Goal: Task Accomplishment & Management: Use online tool/utility

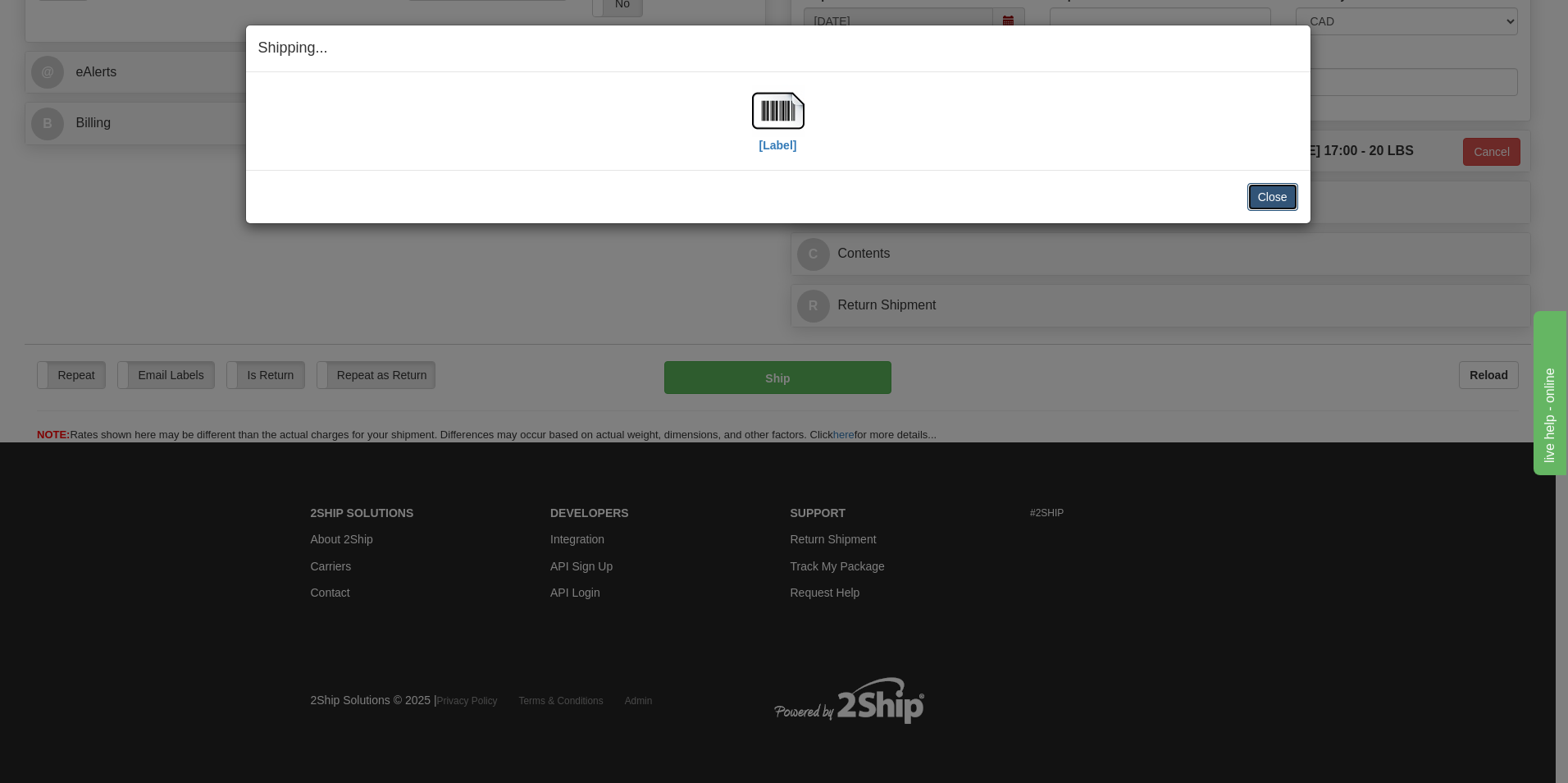
click at [1264, 206] on button "Close" at bounding box center [1273, 196] width 50 height 28
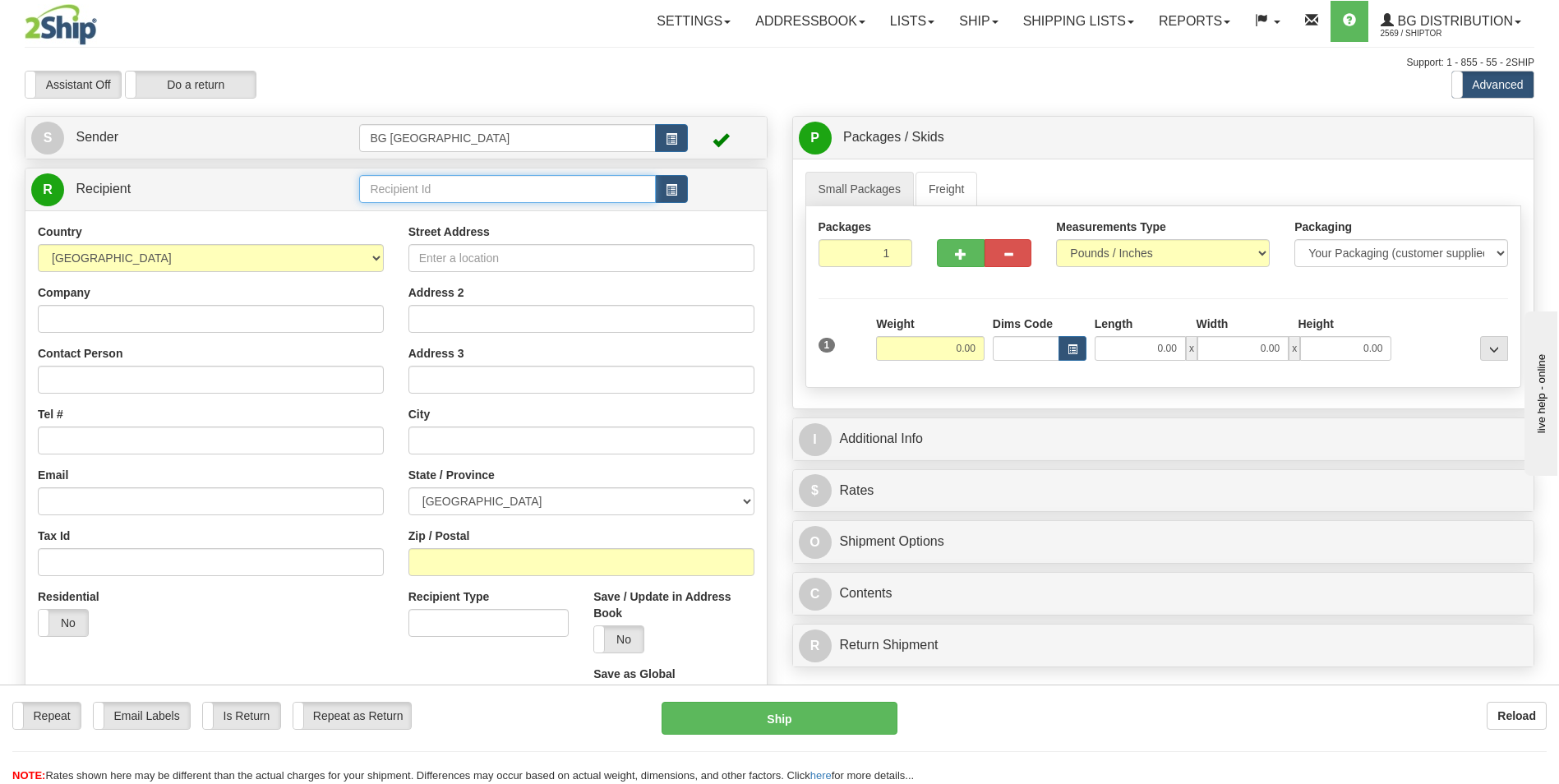
click at [389, 184] on input "text" at bounding box center [507, 189] width 296 height 28
click at [386, 210] on div "60087" at bounding box center [504, 214] width 280 height 18
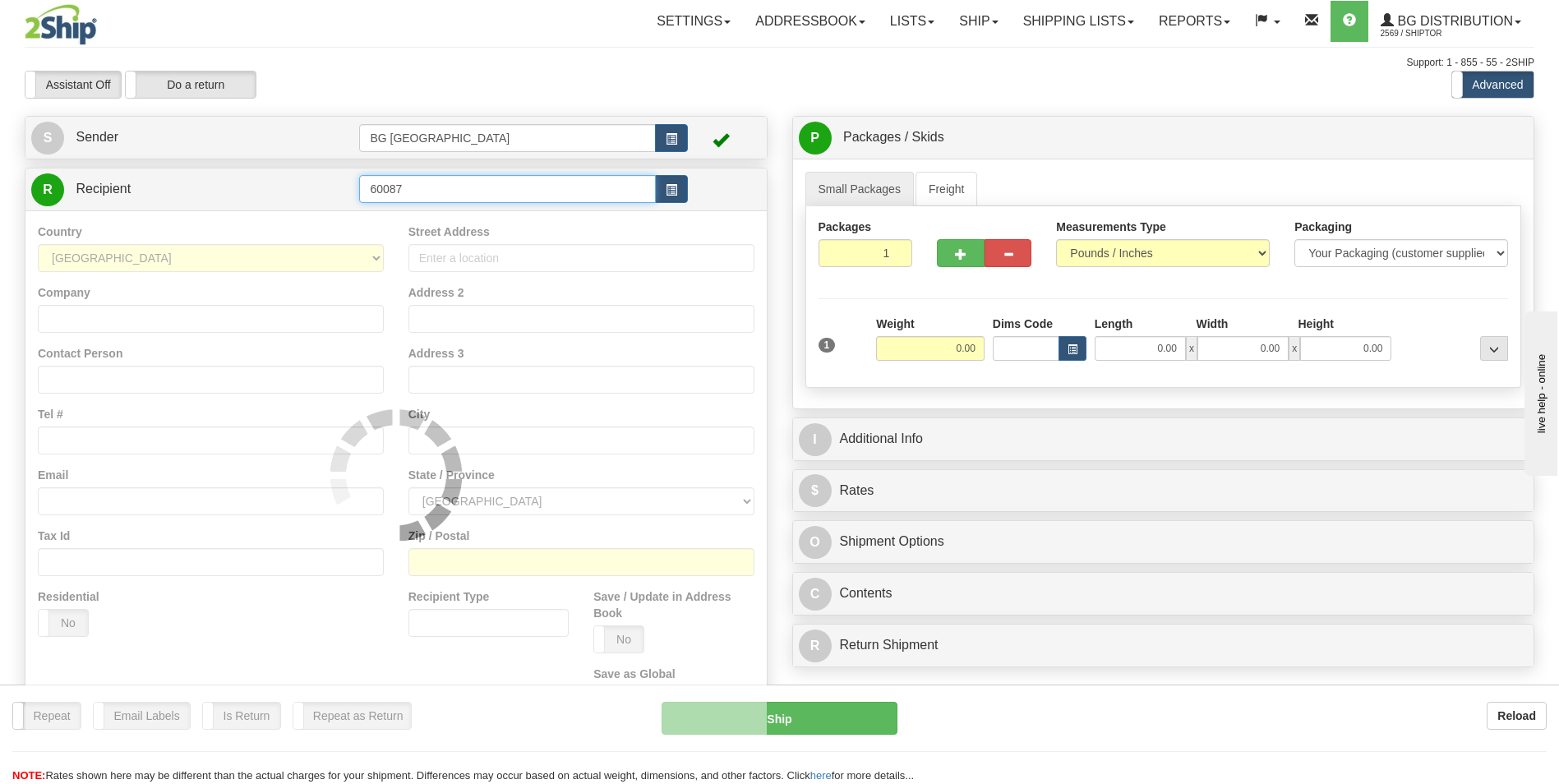
type input "60087"
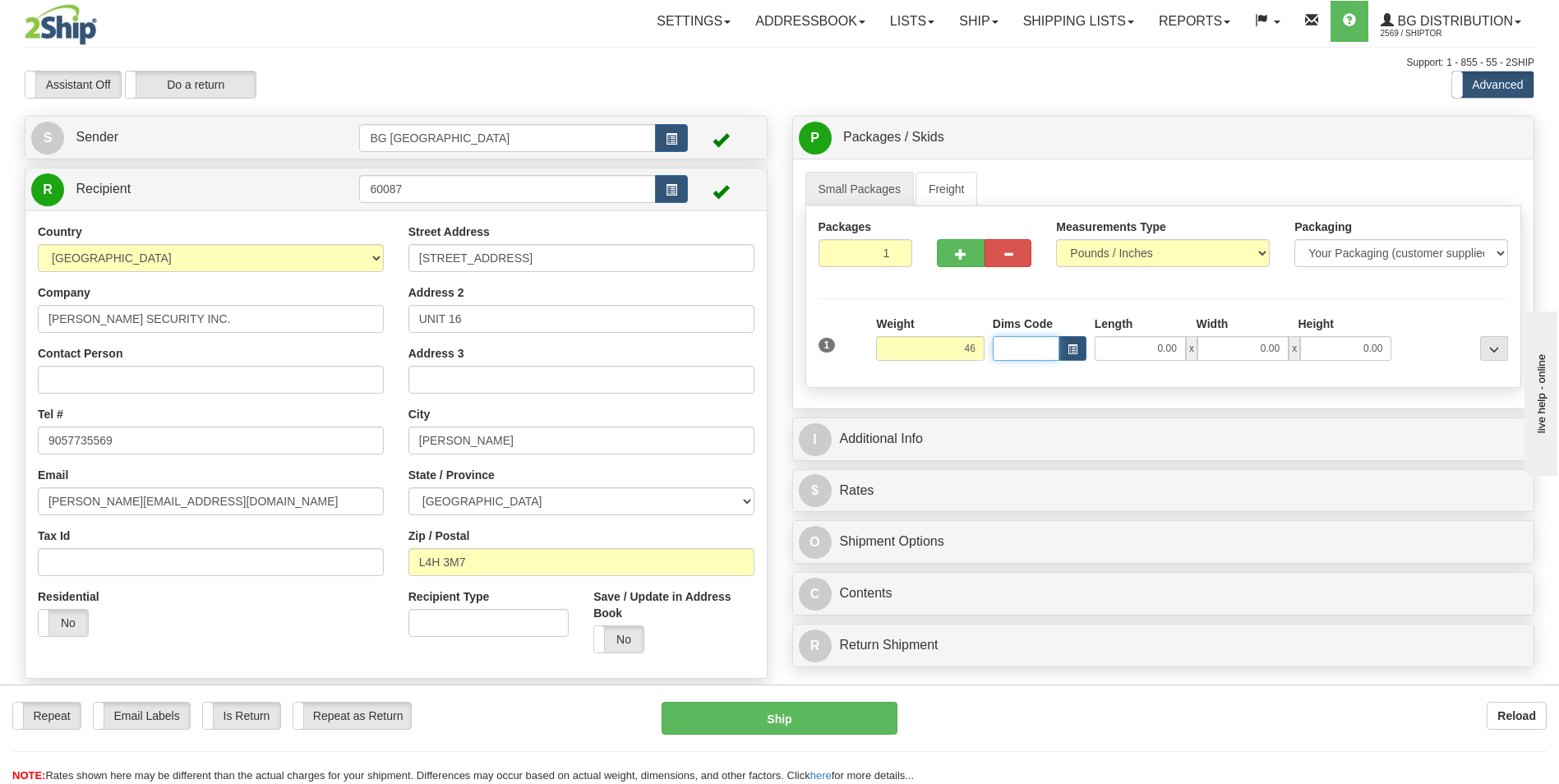
type input "46.00"
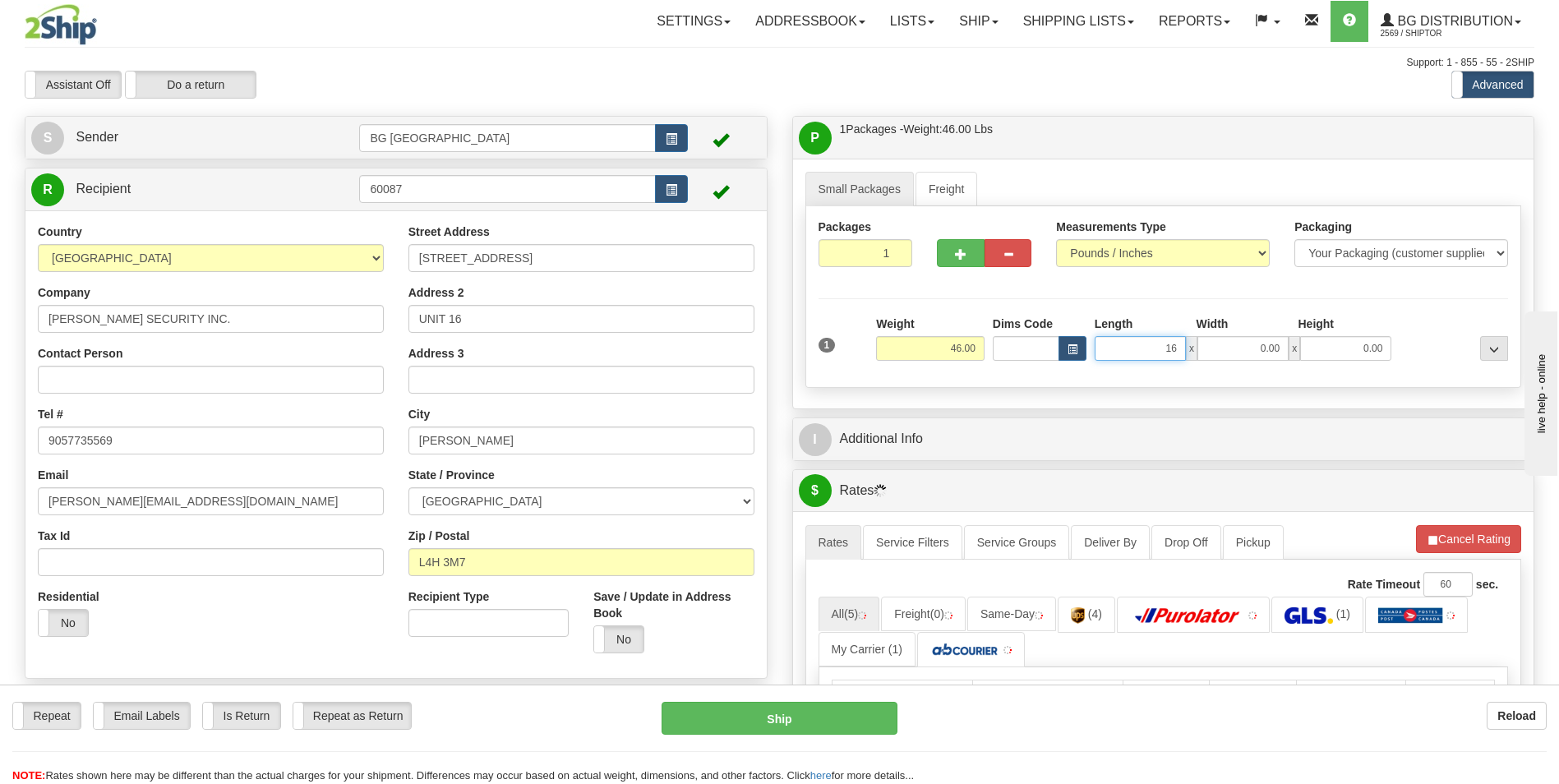
type input "16.00"
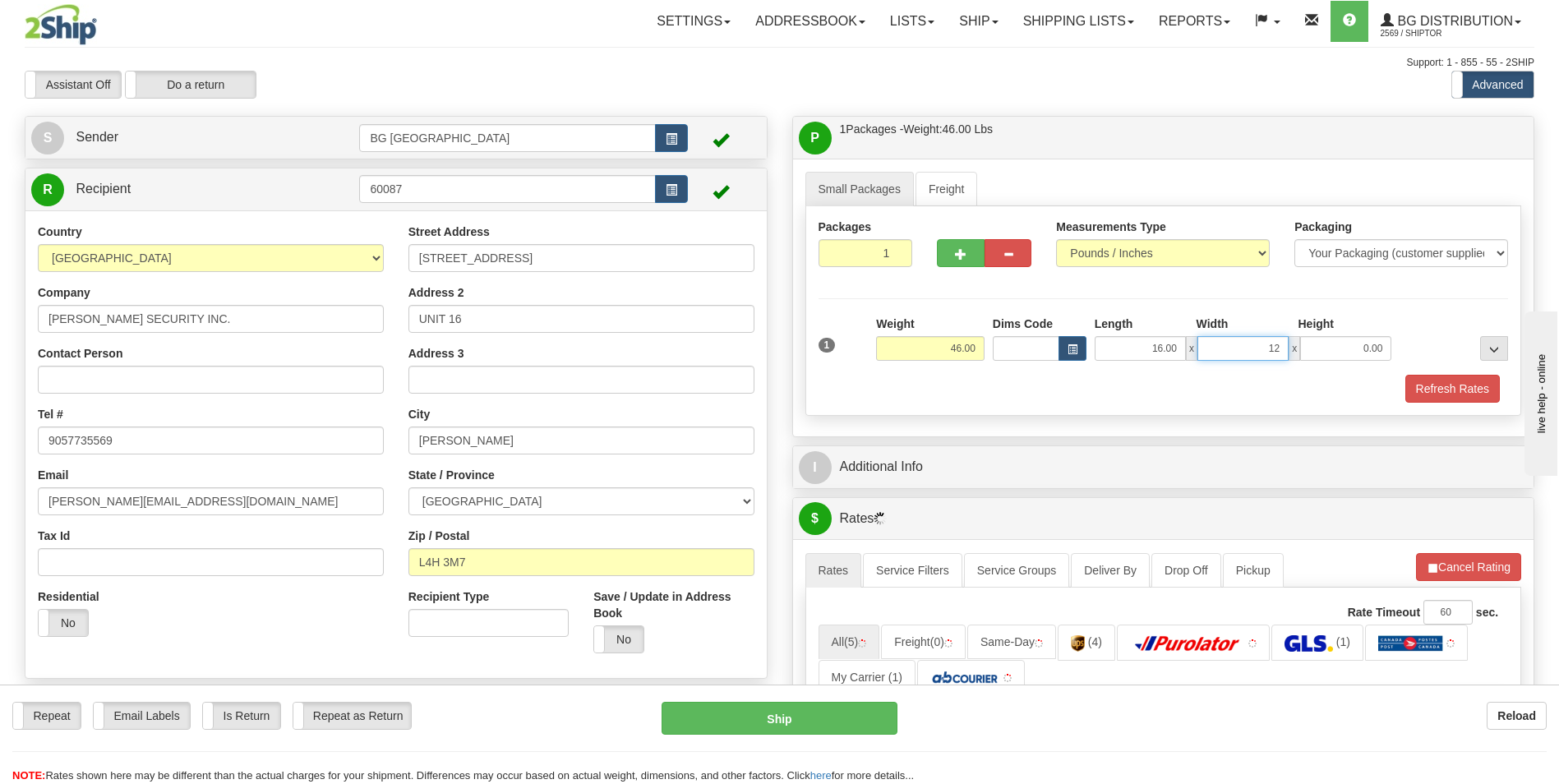
type input "12.00"
type input "9.00"
click at [931, 229] on div at bounding box center [984, 250] width 119 height 63
click at [939, 247] on button "button" at bounding box center [961, 253] width 47 height 28
type input "2"
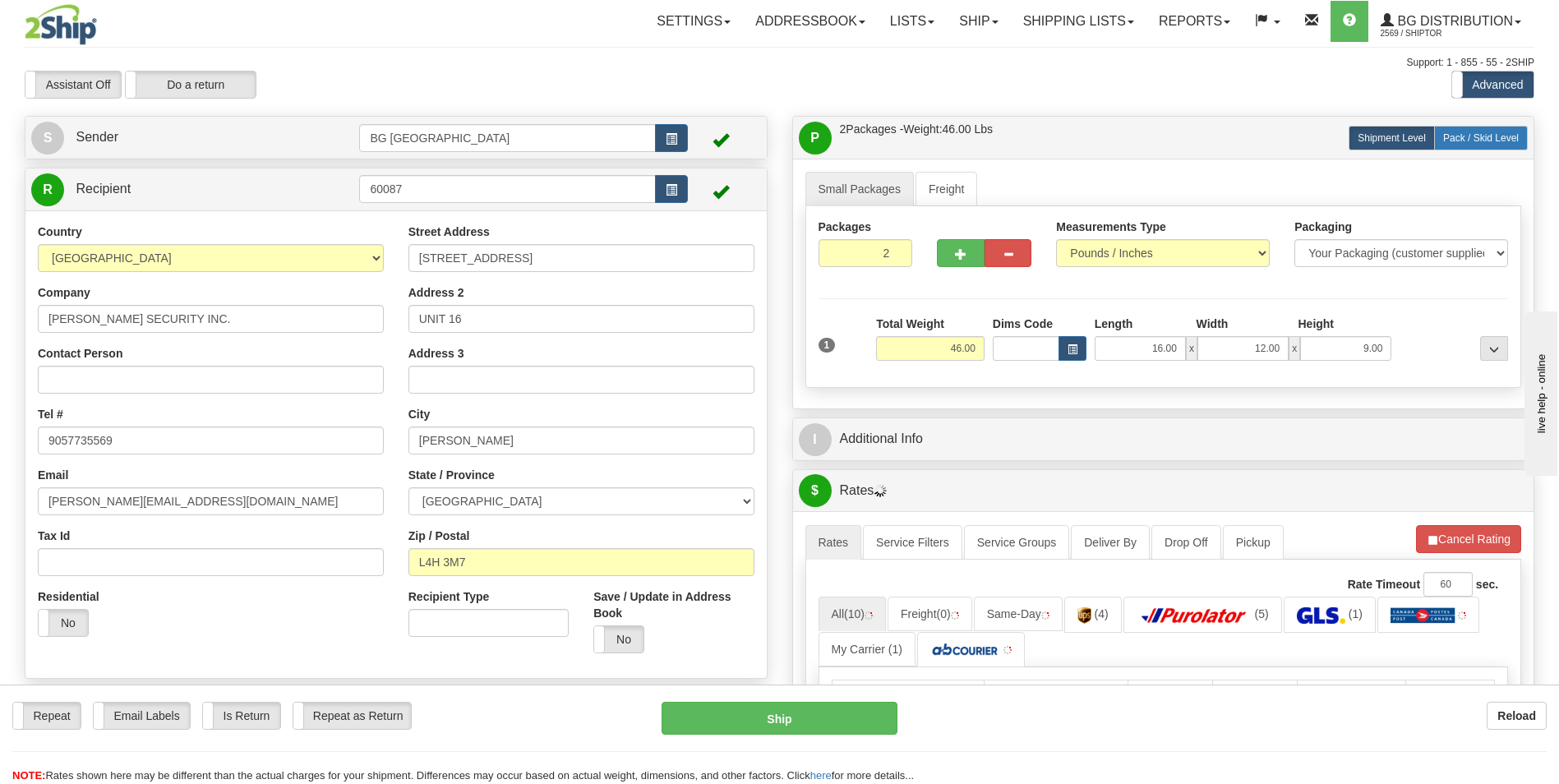
click at [1467, 141] on span "Pack / Skid Level" at bounding box center [1481, 138] width 76 height 12
radio input "true"
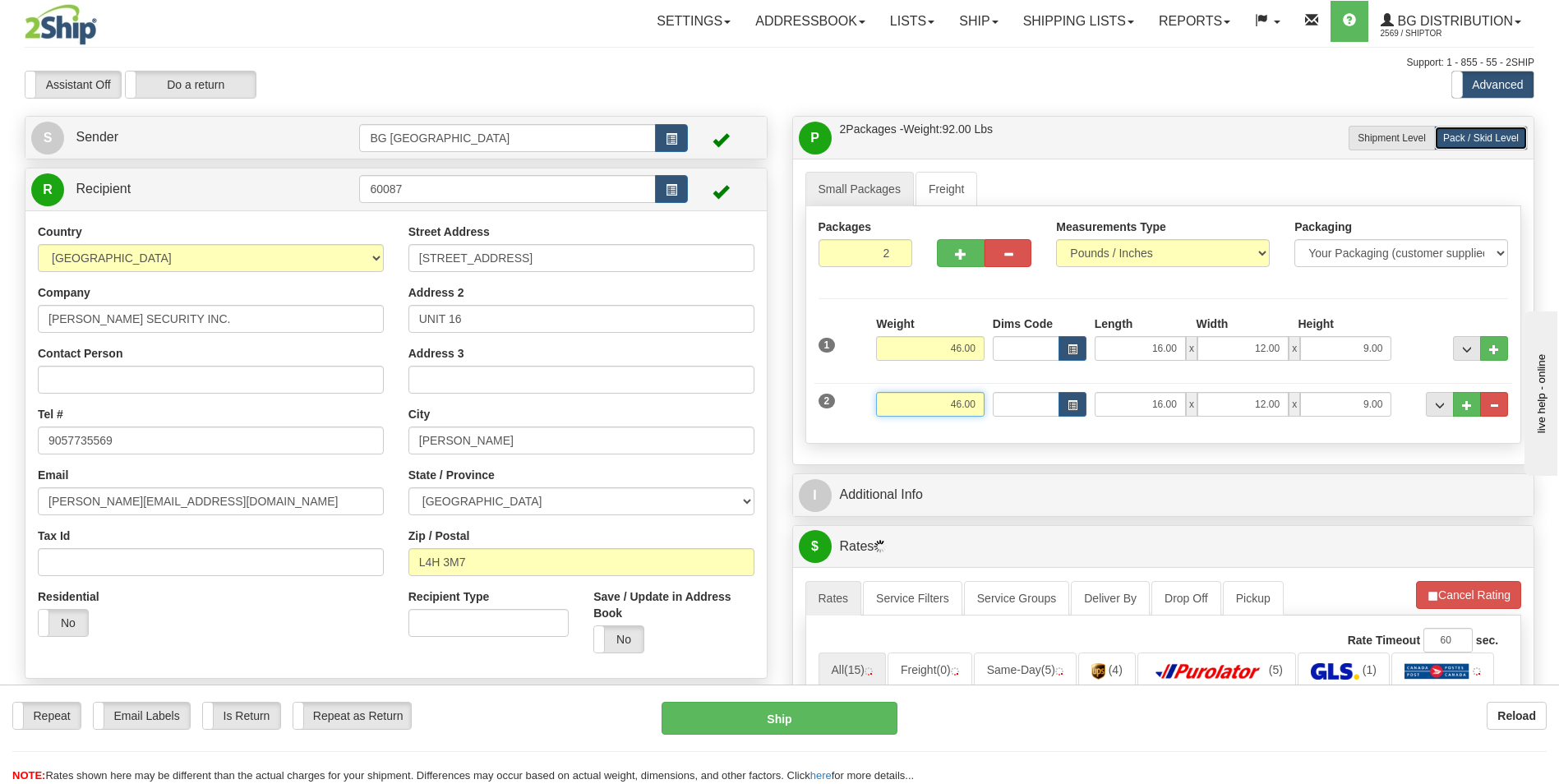
click at [968, 402] on input "46.00" at bounding box center [929, 404] width 108 height 24
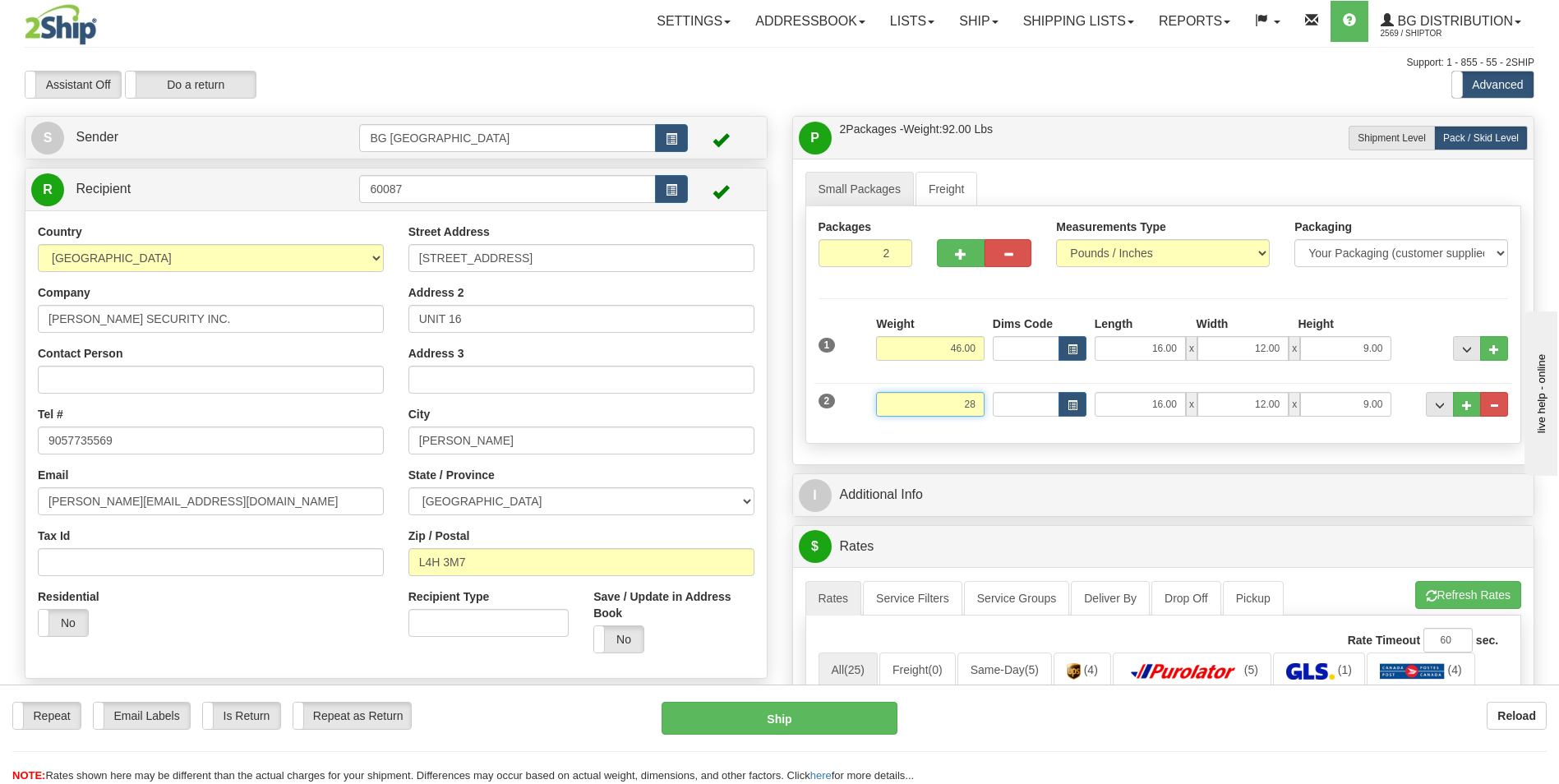
type input "28.00"
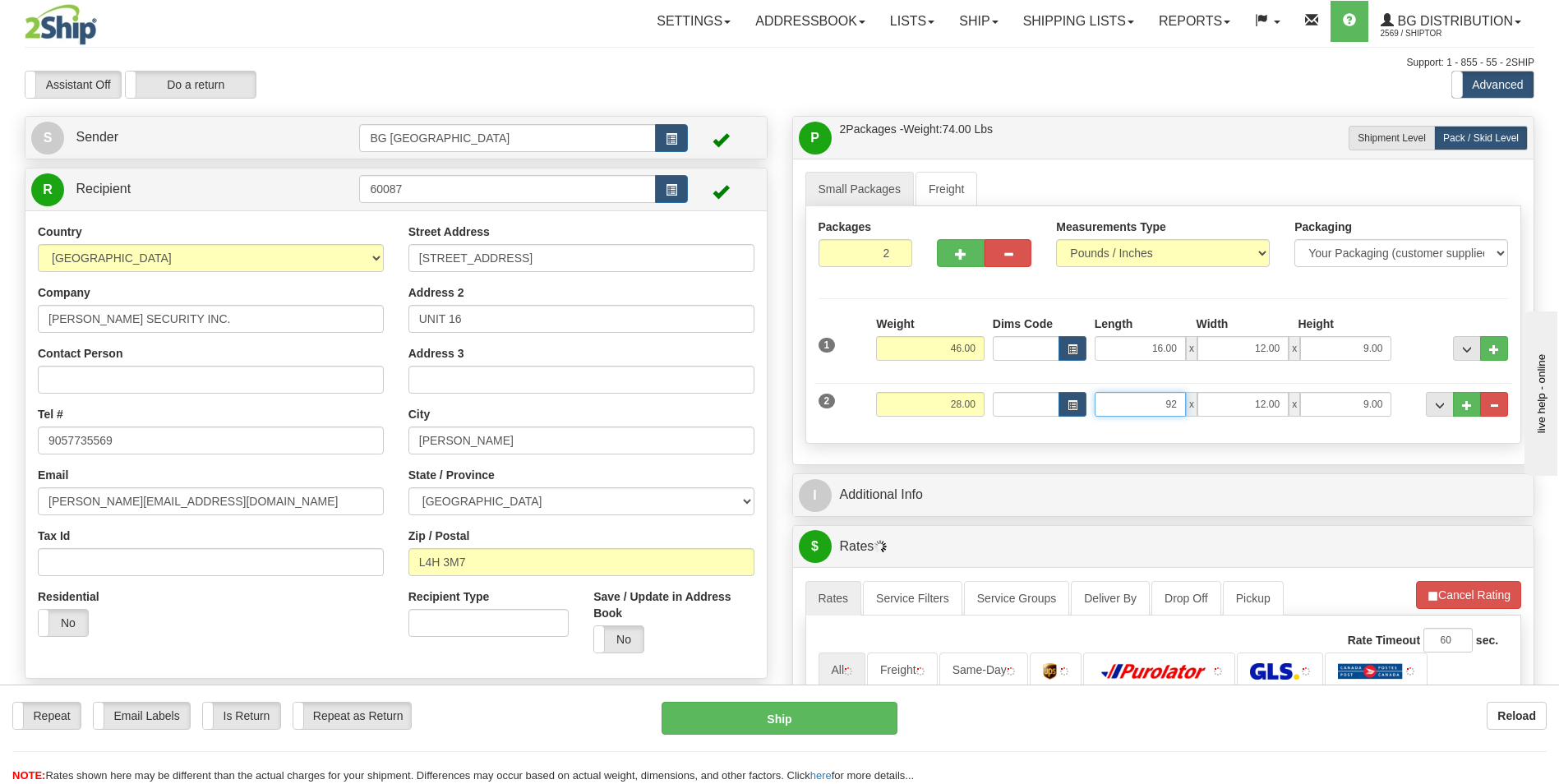
type input "92.00"
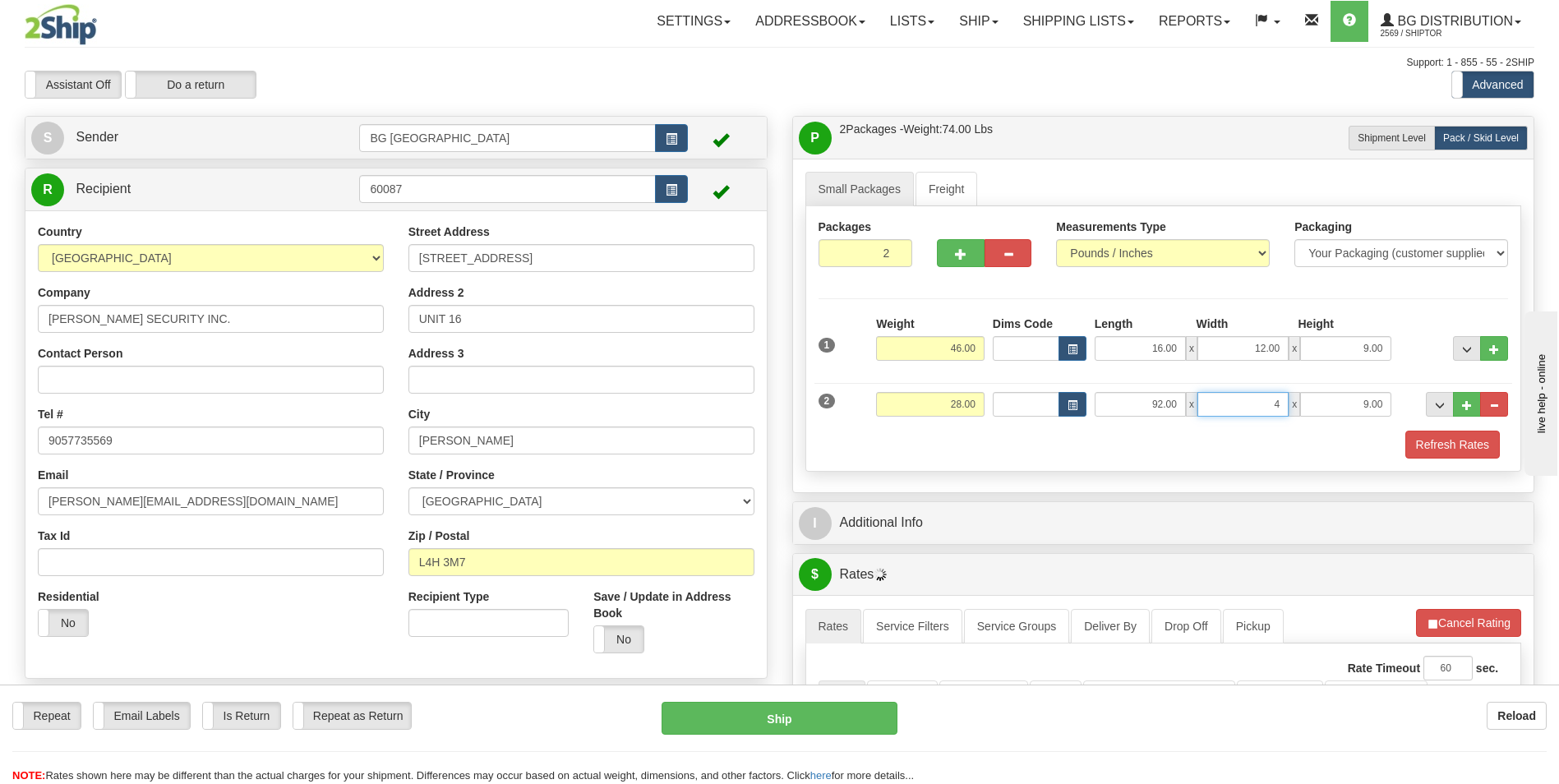
type input "4.00"
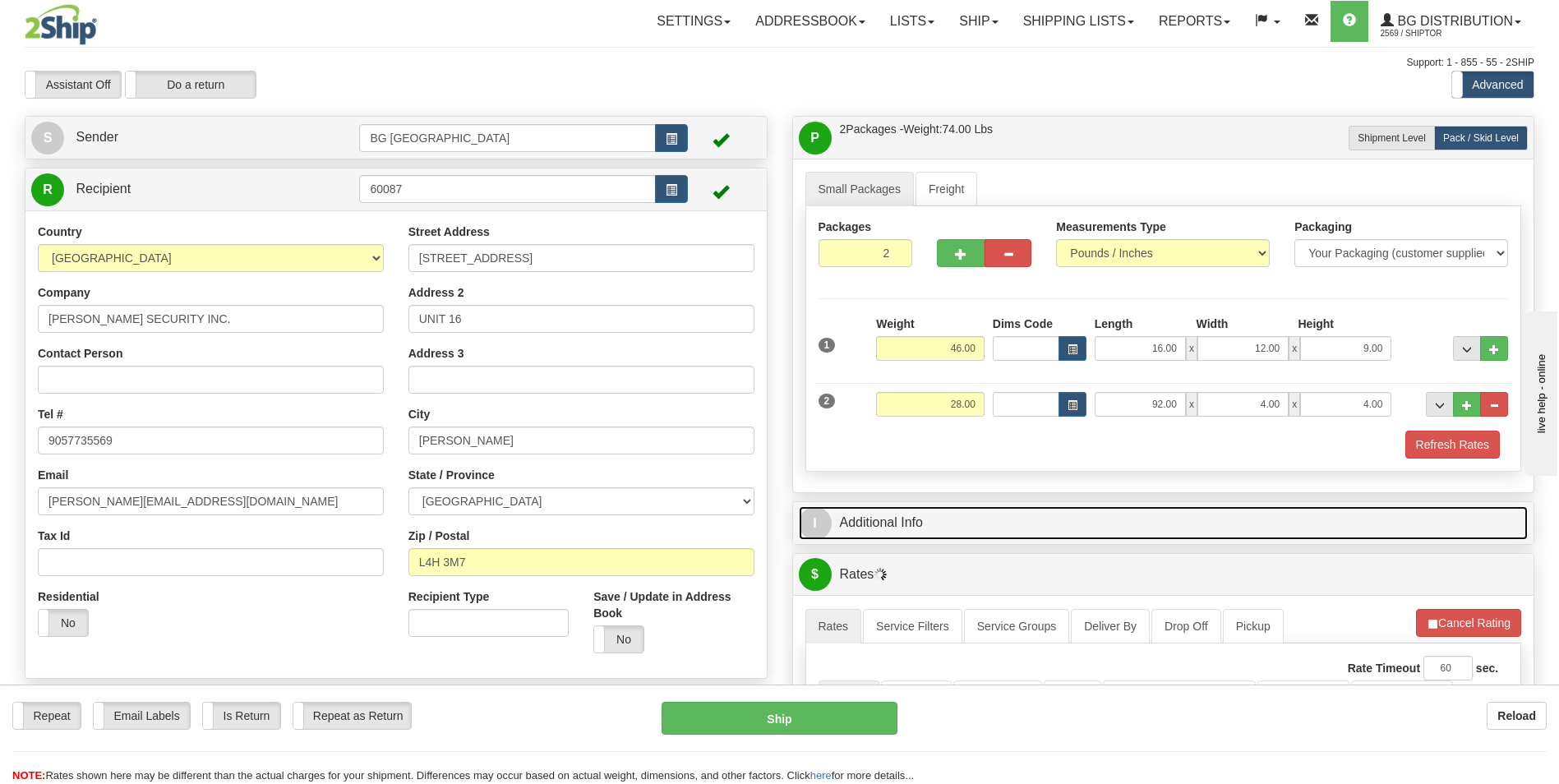
click at [917, 511] on link "I Additional Info" at bounding box center [1164, 522] width 730 height 34
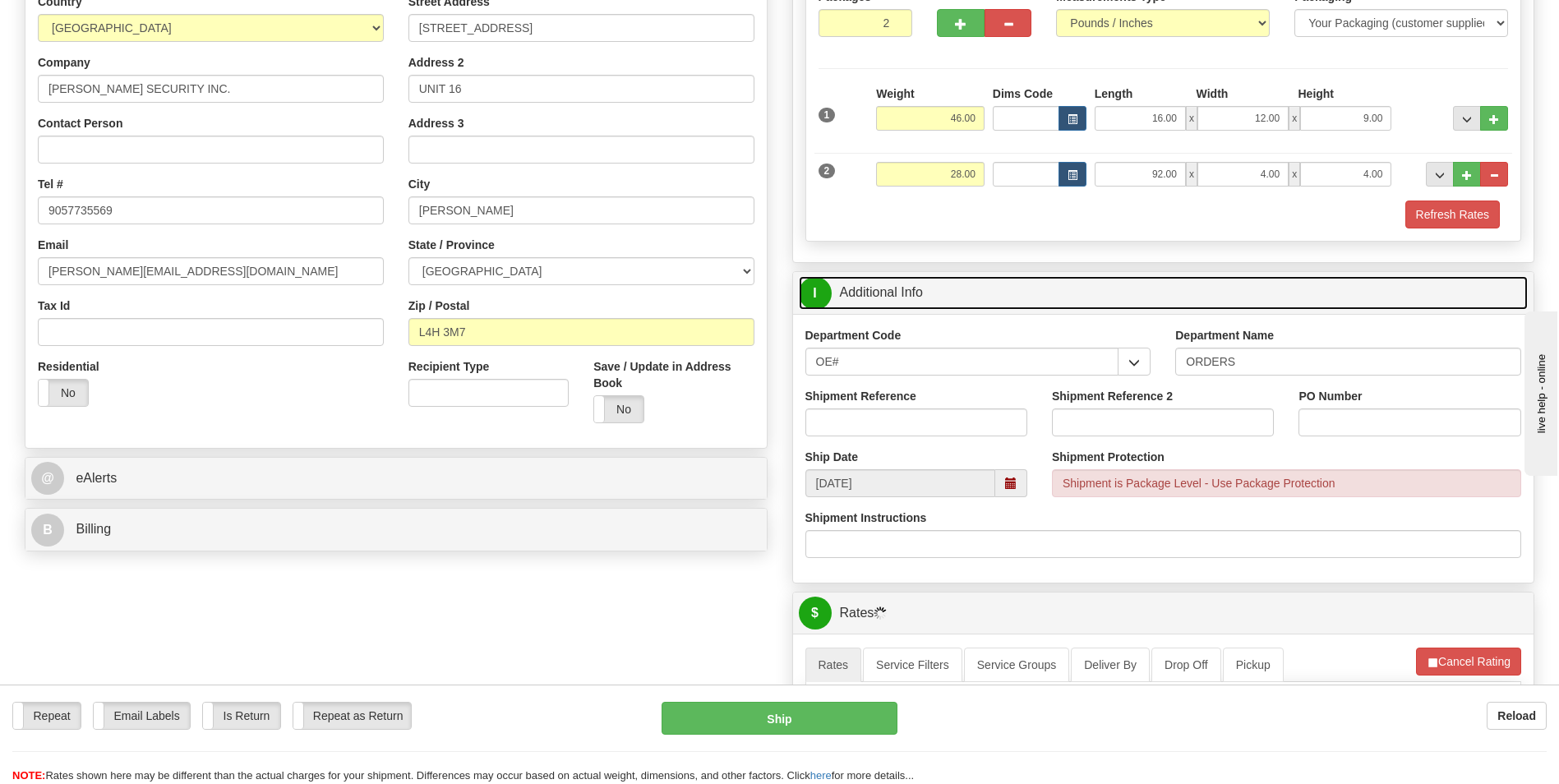
scroll to position [246, 0]
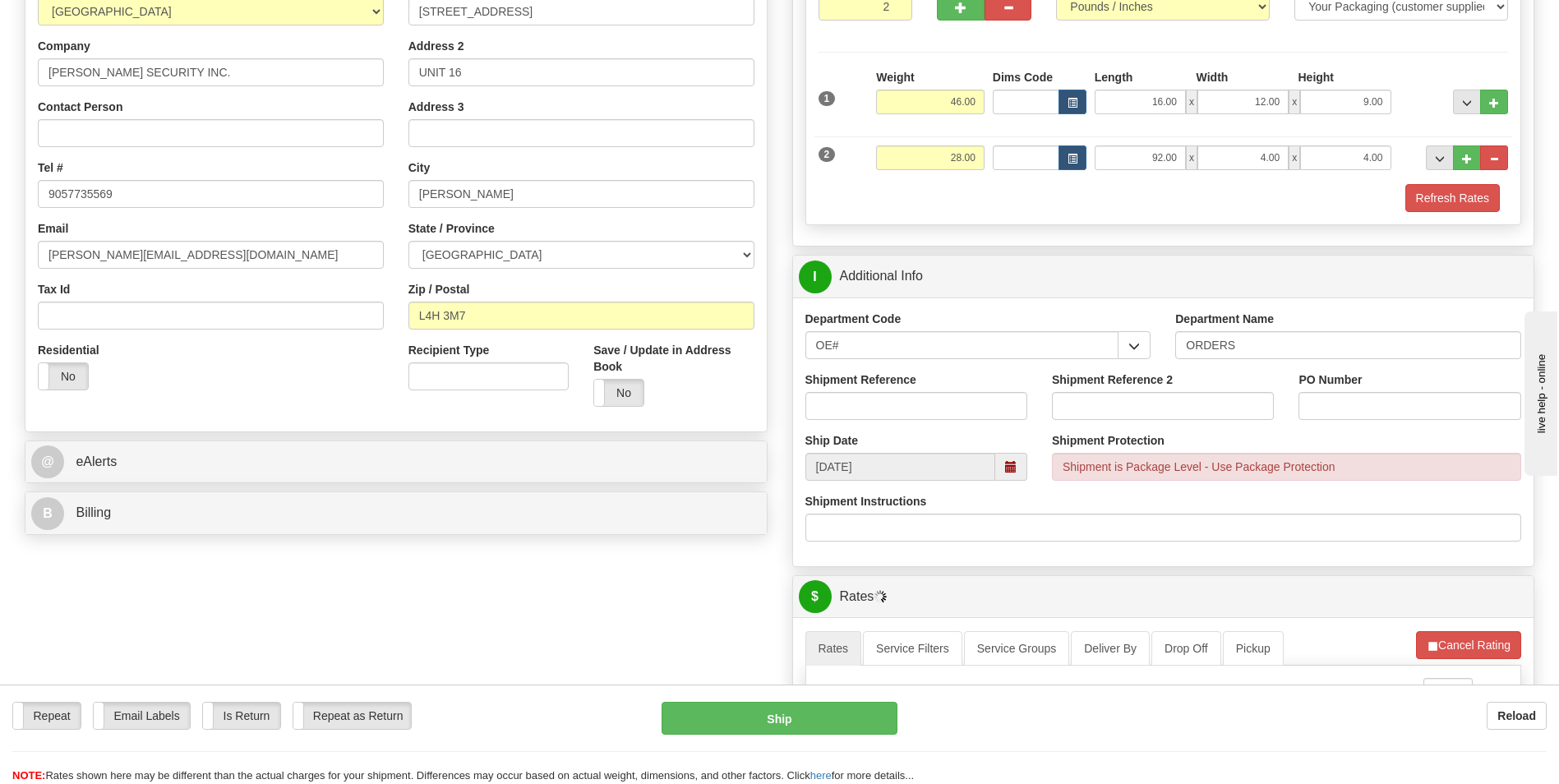
click at [867, 421] on div "Shipment Reference" at bounding box center [916, 402] width 246 height 61
click at [867, 409] on input "Shipment Reference" at bounding box center [917, 406] width 222 height 28
type input "70183125-00"
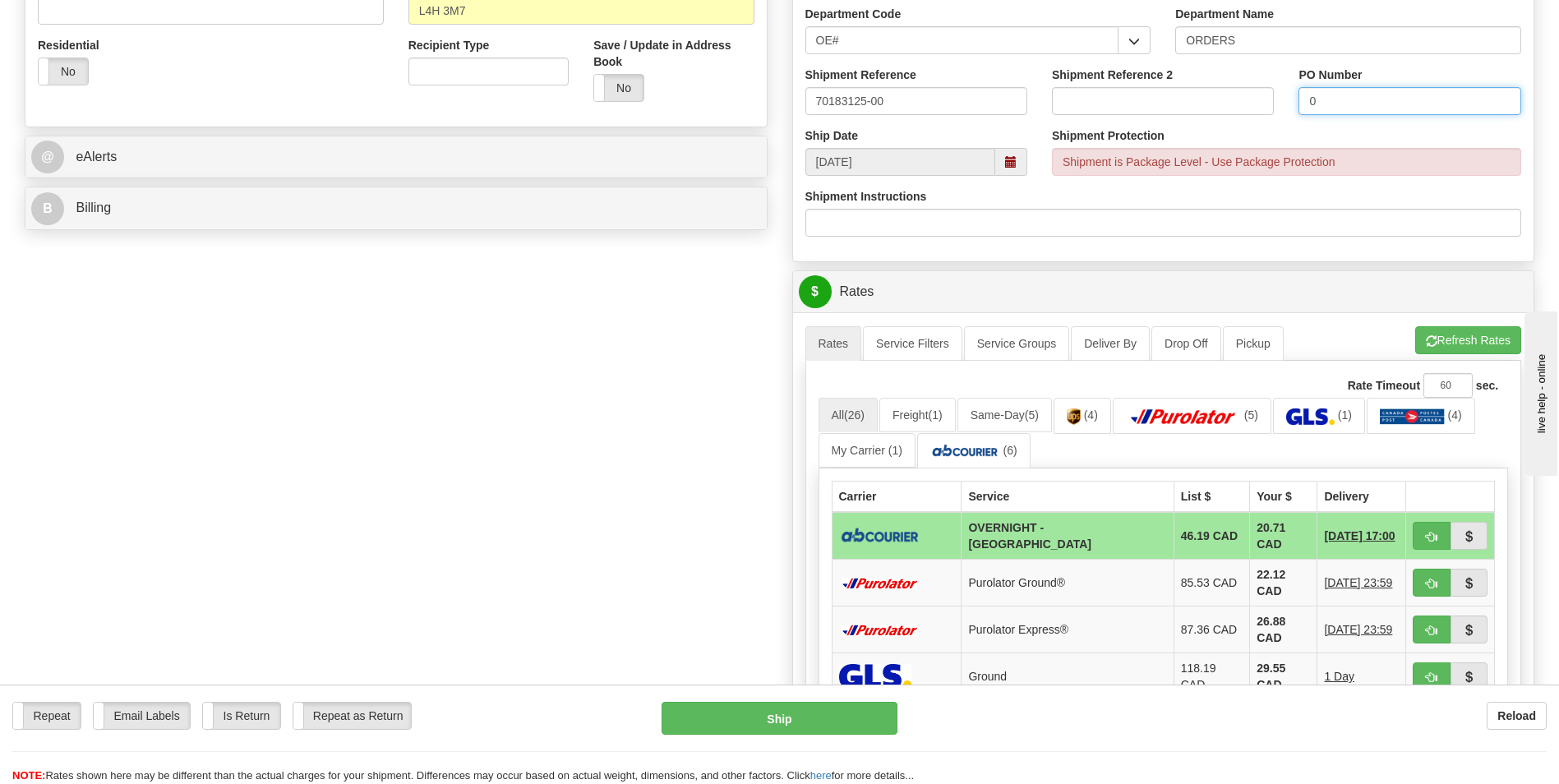
scroll to position [575, 0]
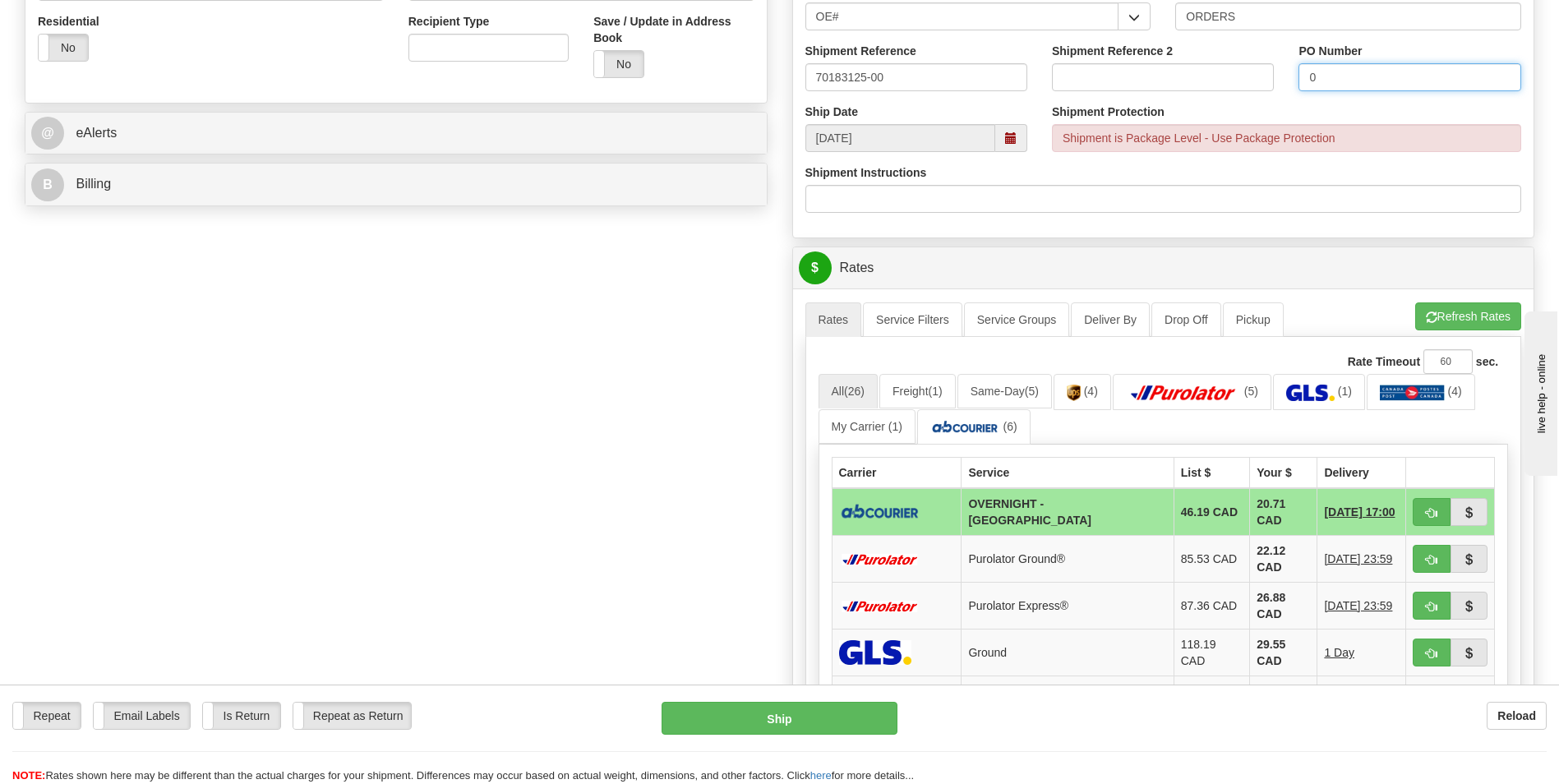
type input "0"
click at [1407, 326] on ul "Rates Service Filters Service Groups Deliver By Drop Off Pickup Refresh Rates C…" at bounding box center [1164, 319] width 717 height 34
click at [1421, 320] on button "Refresh Rates" at bounding box center [1468, 316] width 106 height 28
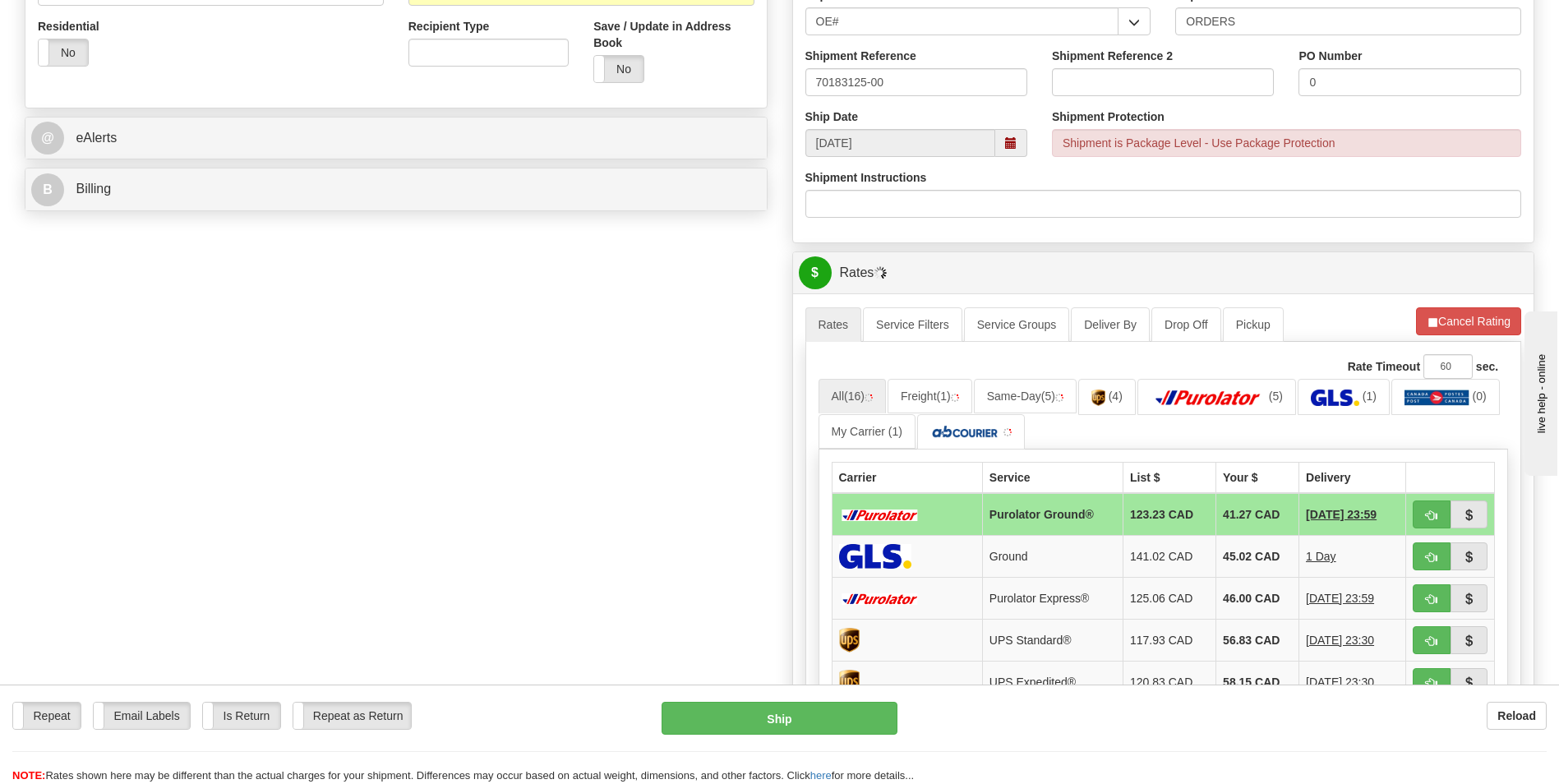
scroll to position [658, 0]
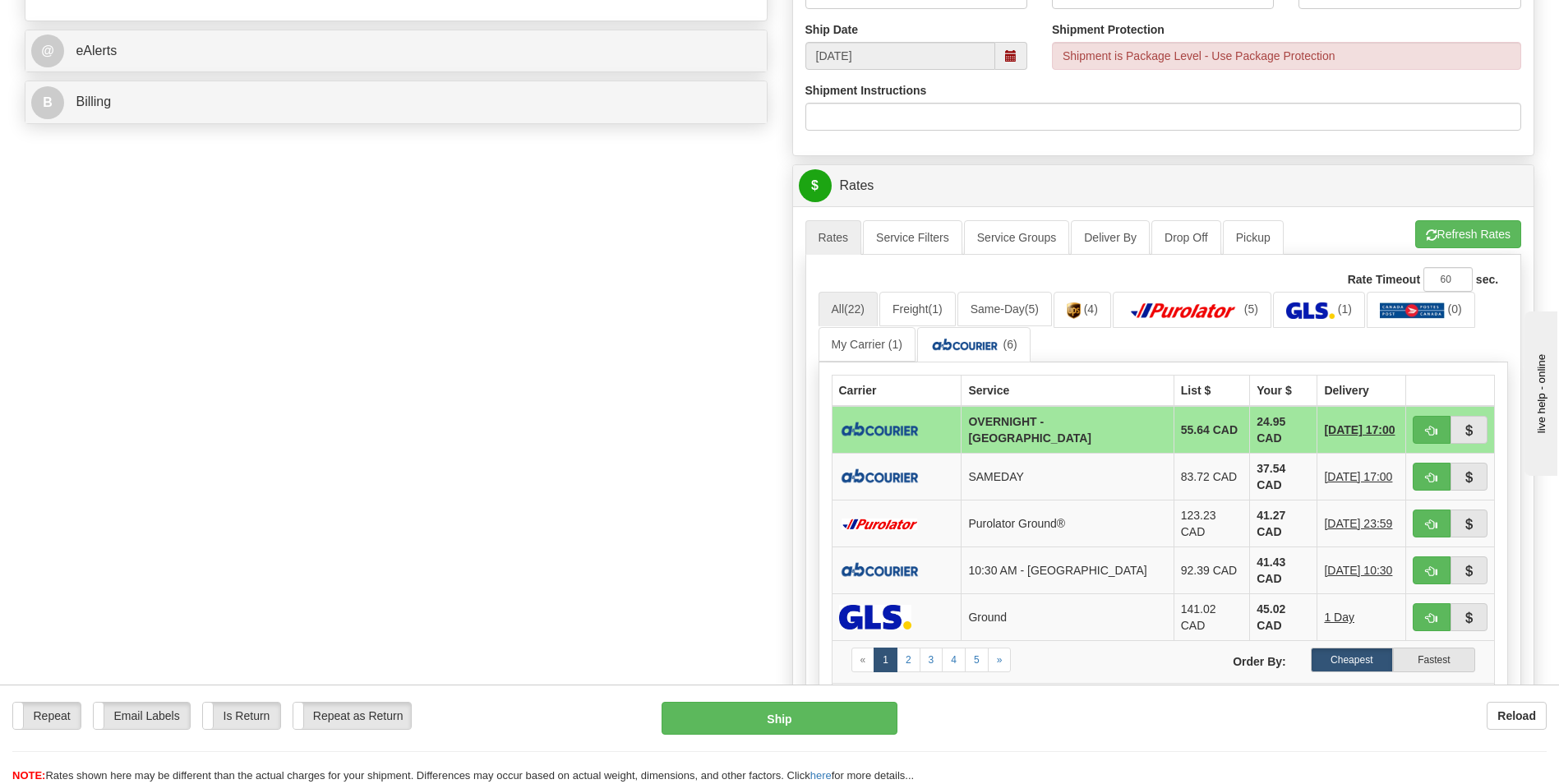
click at [1270, 437] on td "24.95 CAD" at bounding box center [1284, 429] width 67 height 48
click at [1439, 430] on button "button" at bounding box center [1432, 429] width 38 height 28
type input "4"
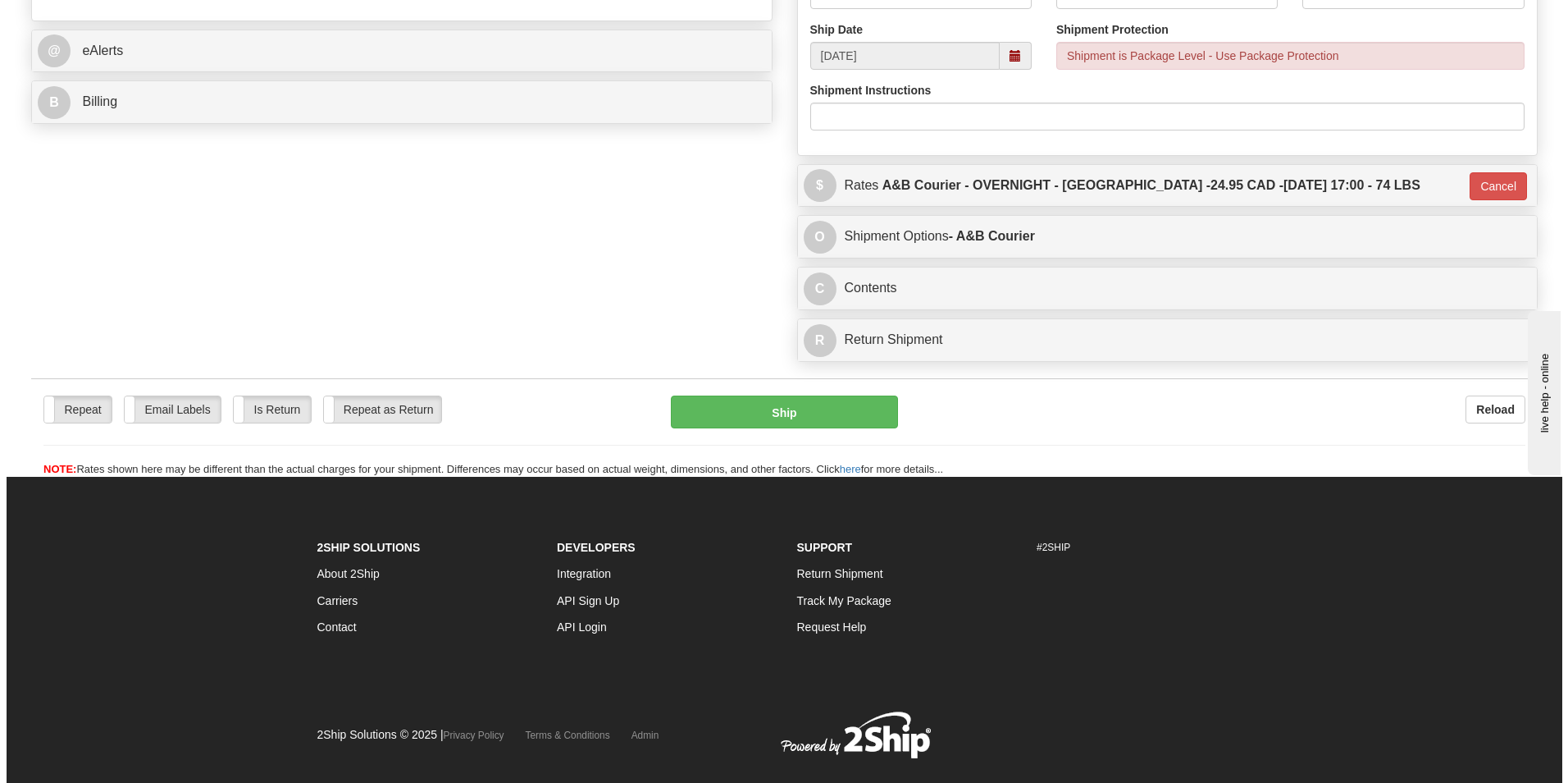
scroll to position [82, 0]
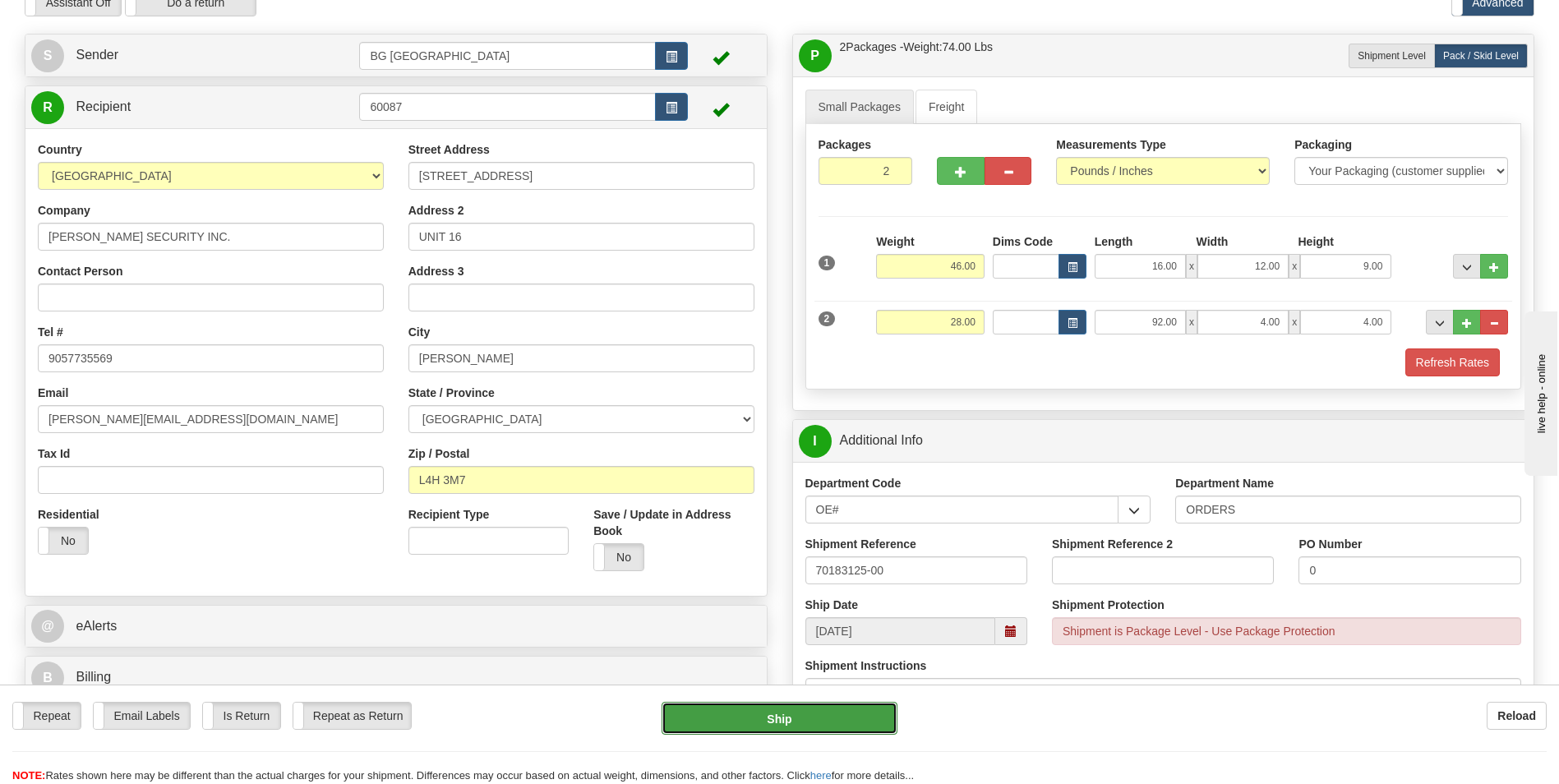
click at [701, 715] on button "Ship" at bounding box center [780, 718] width 236 height 33
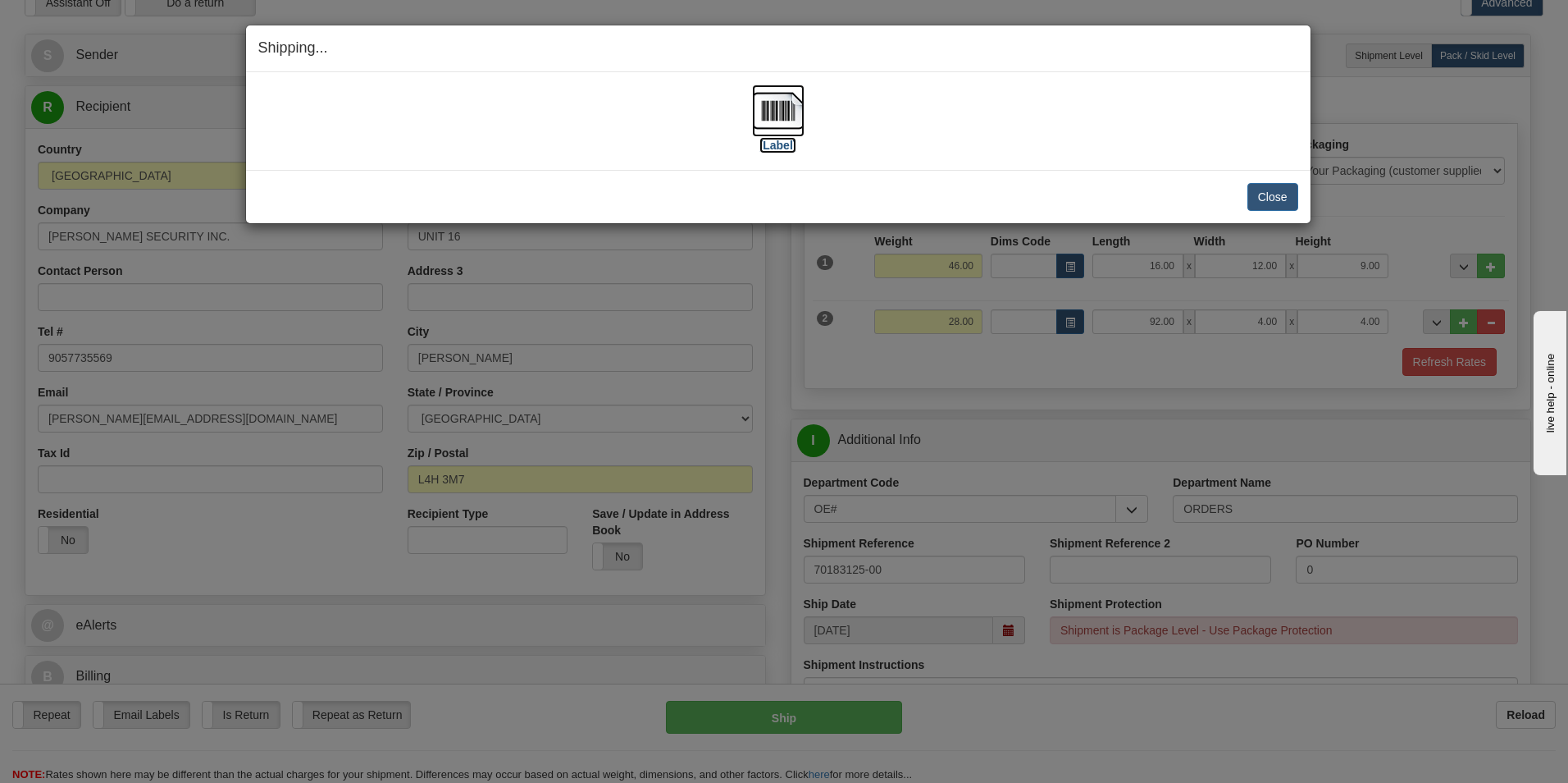
click at [781, 124] on img at bounding box center [779, 111] width 52 height 52
click at [1263, 197] on button "Close" at bounding box center [1273, 196] width 50 height 28
